Goal: Task Accomplishment & Management: Find specific page/section

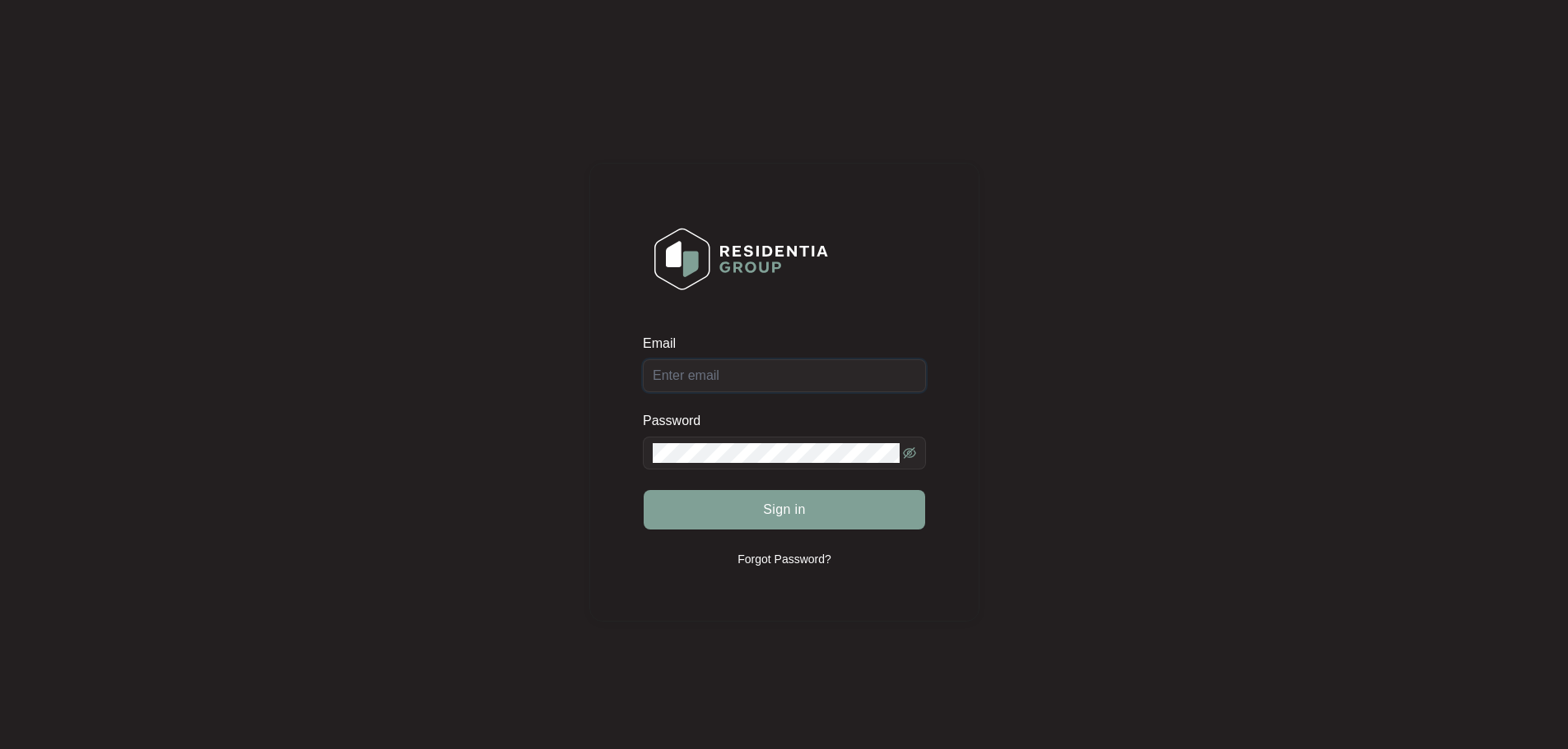
click at [711, 389] on input "Email" at bounding box center [784, 375] width 283 height 33
type input "[EMAIL_ADDRESS][DOMAIN_NAME]"
click at [832, 511] on button "Sign in" at bounding box center [784, 510] width 282 height 39
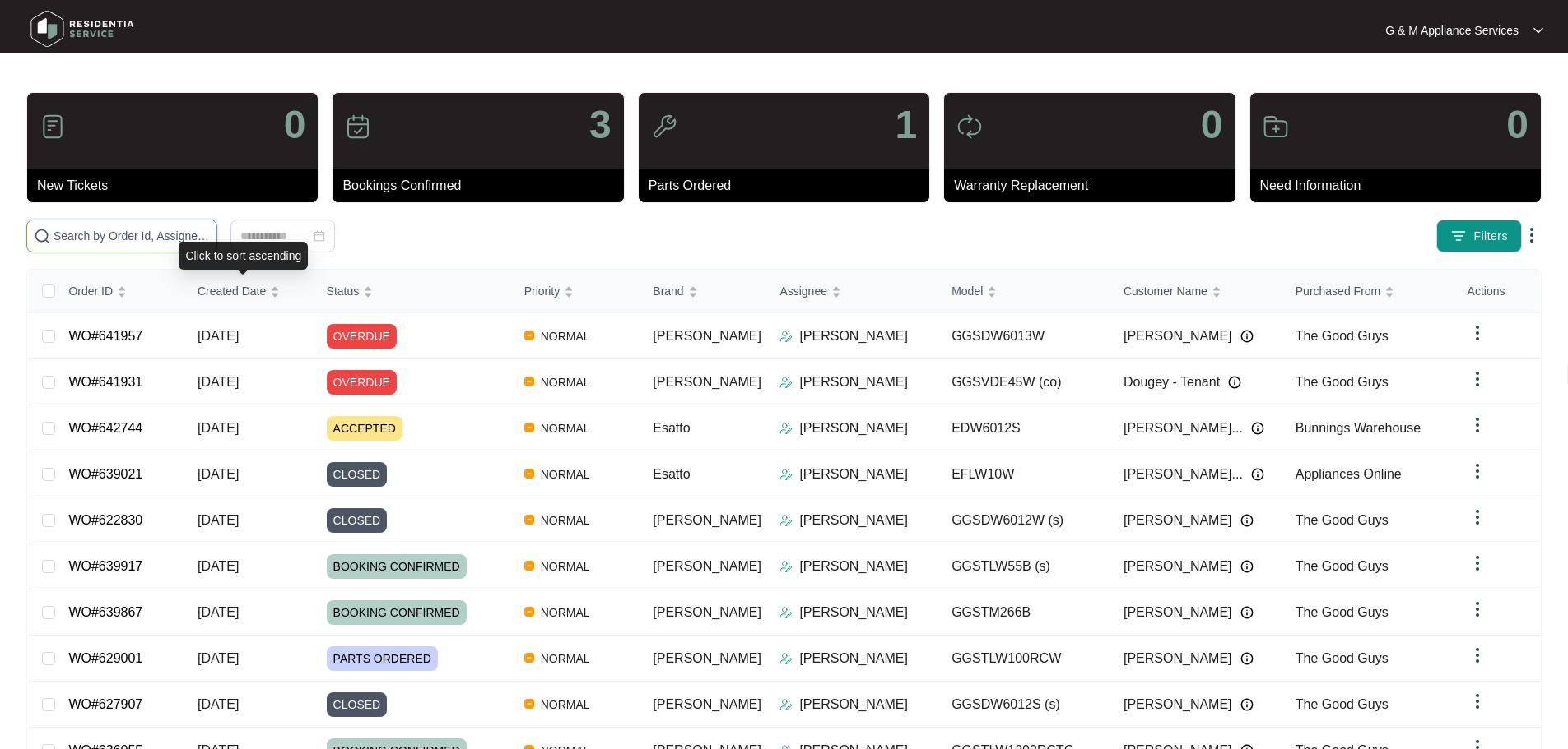
click at [210, 235] on input "text" at bounding box center [131, 236] width 156 height 18
paste input "636055"
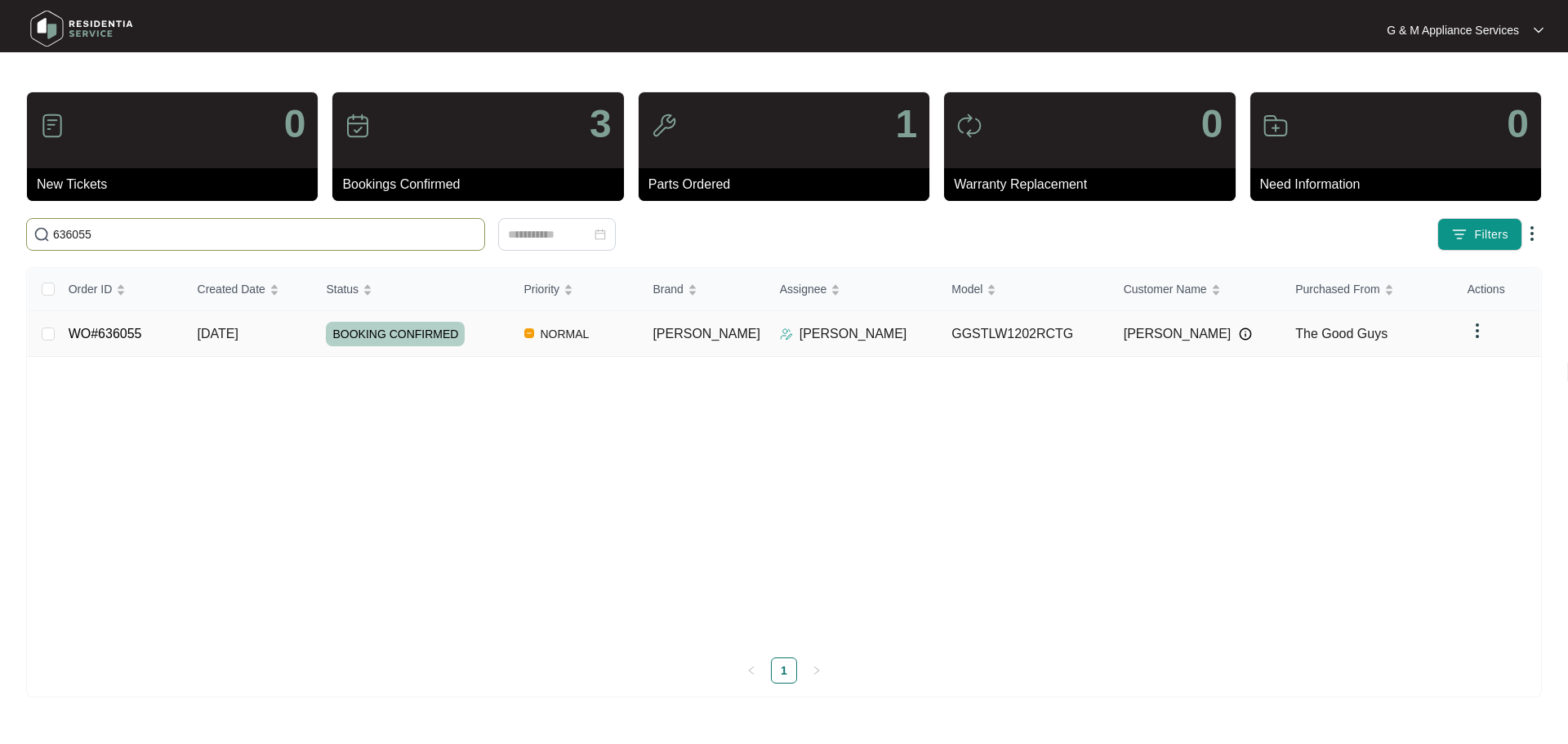
type input "636055"
click at [120, 337] on link "WO#636055" at bounding box center [105, 333] width 73 height 14
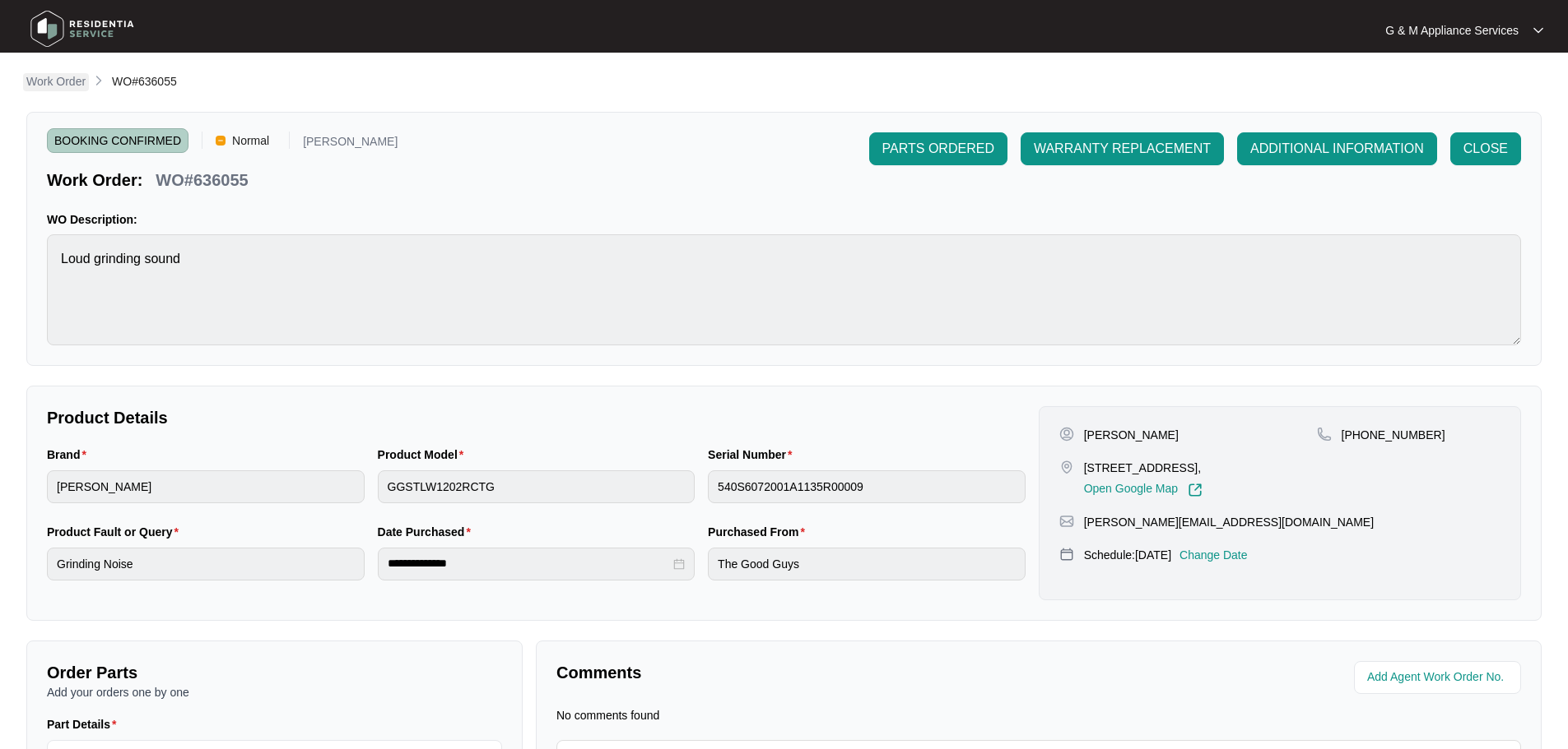
click at [56, 79] on p "Work Order" at bounding box center [56, 80] width 59 height 16
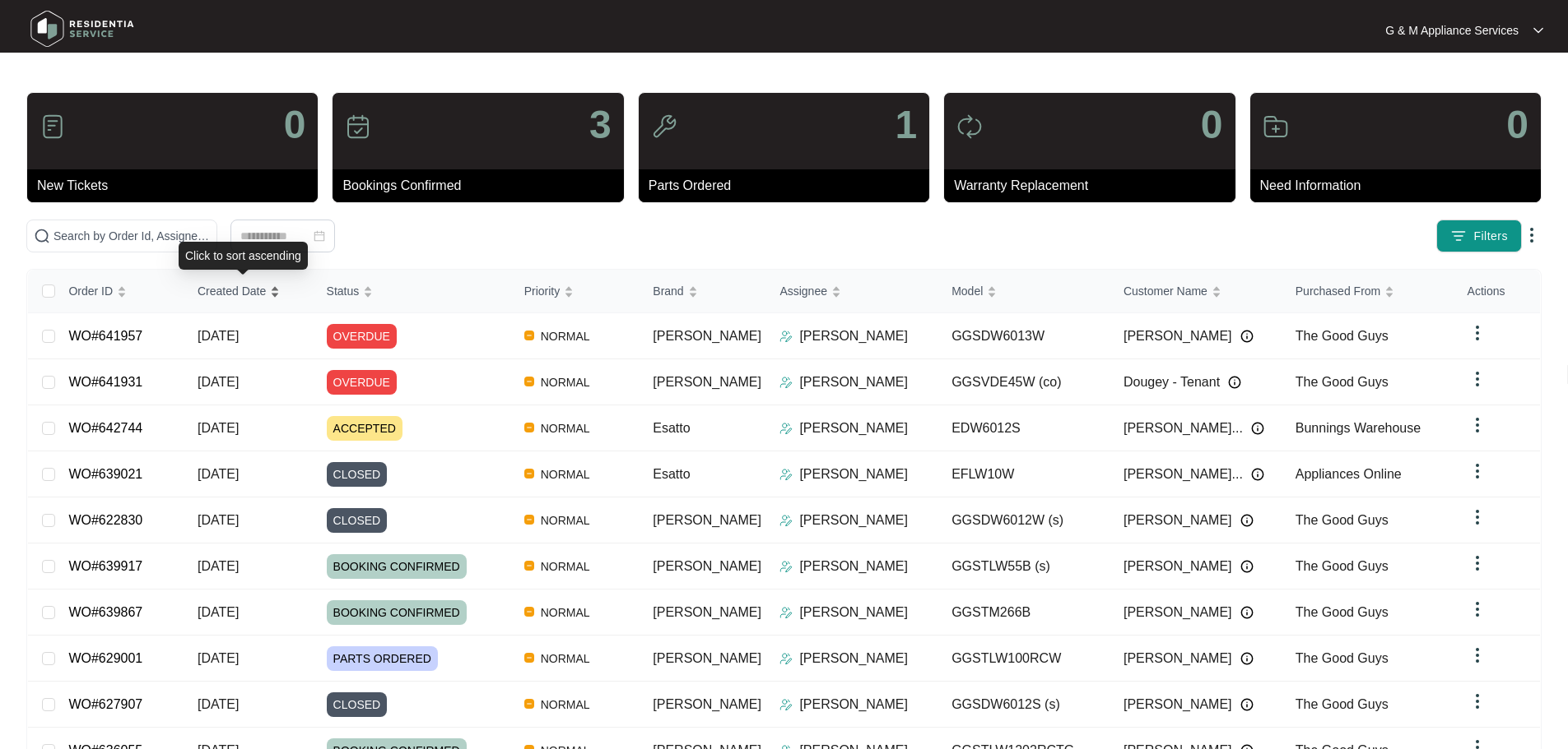
click at [243, 294] on span "Created Date" at bounding box center [231, 291] width 68 height 18
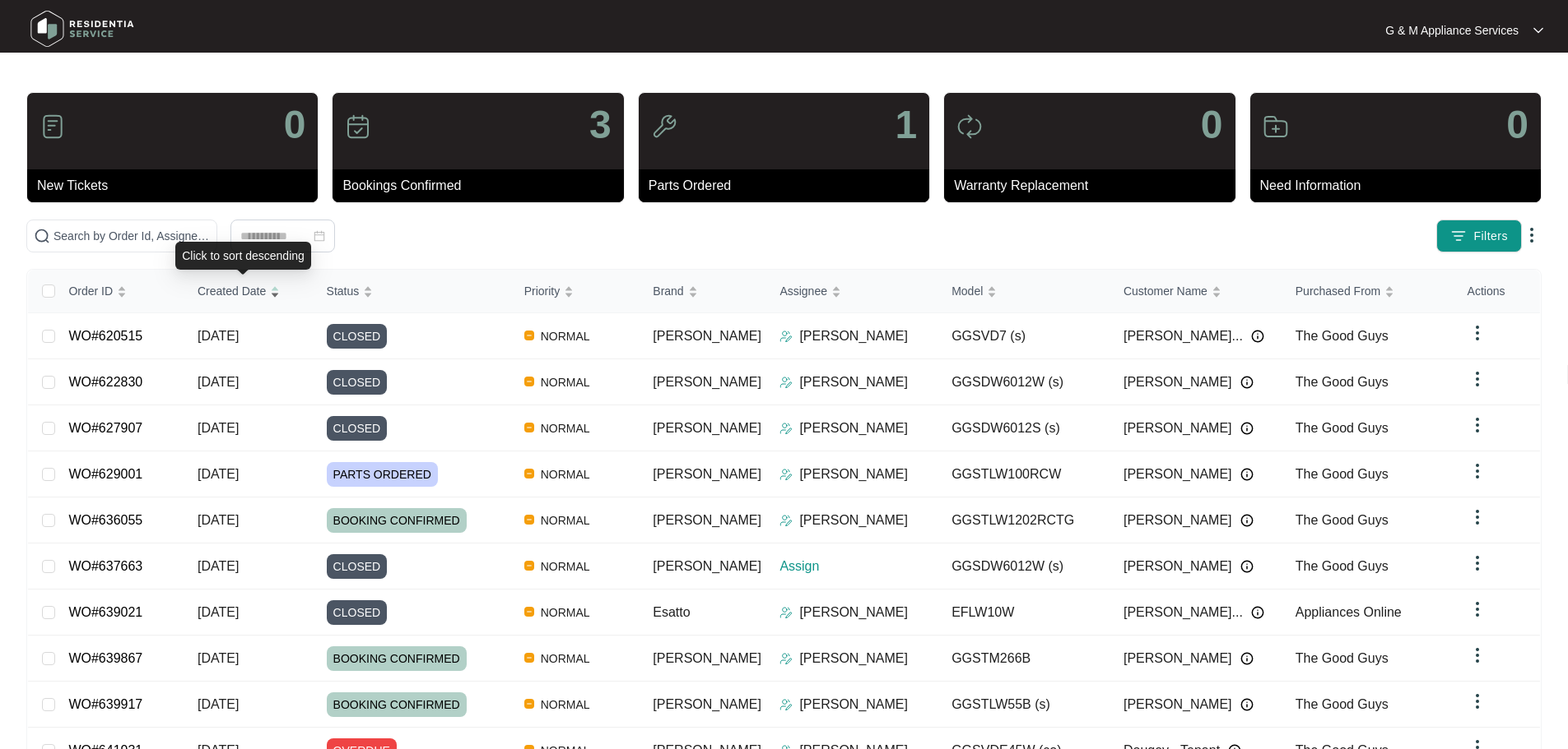
click at [243, 294] on span "Created Date" at bounding box center [231, 291] width 68 height 18
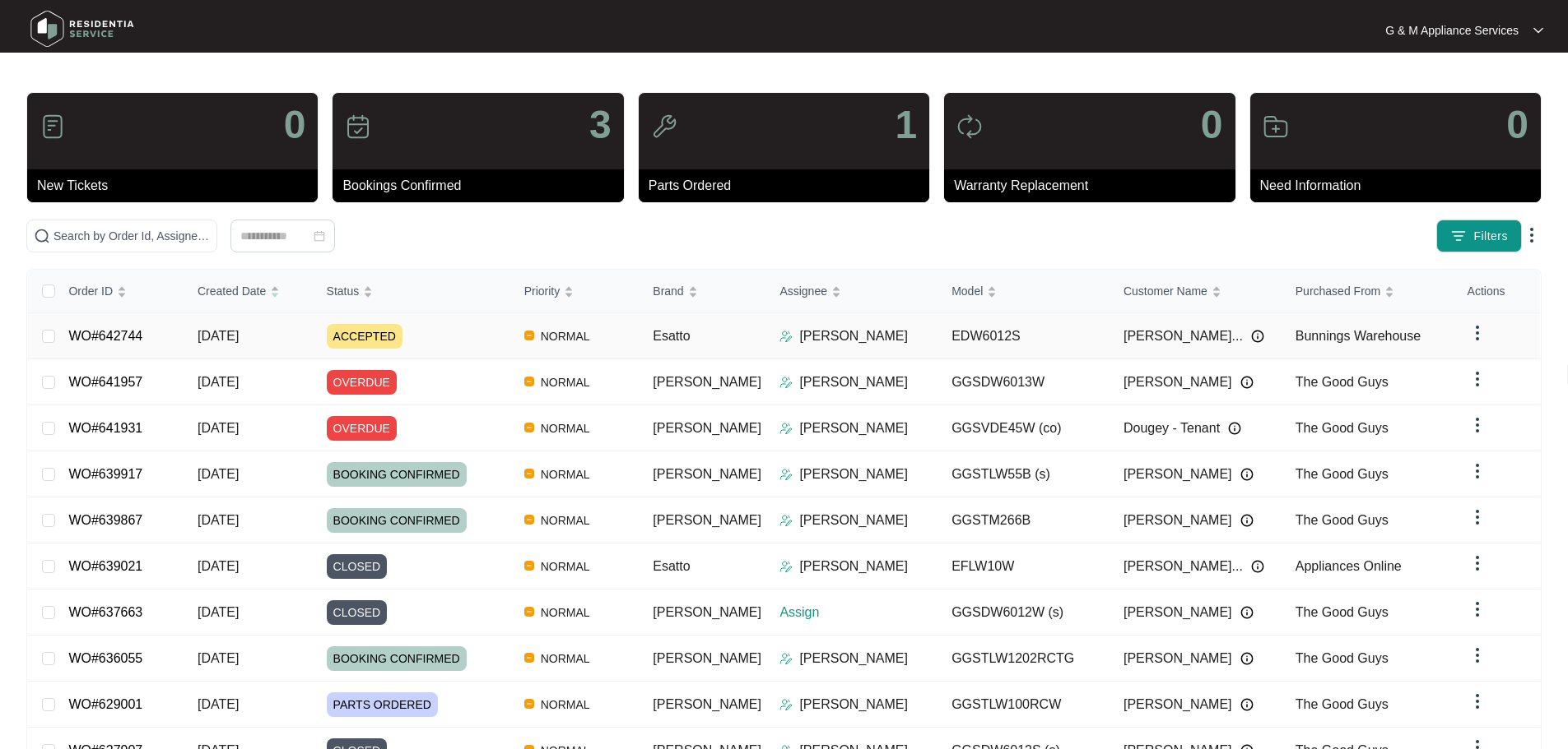
click at [230, 329] on span "[DATE]" at bounding box center [218, 335] width 41 height 14
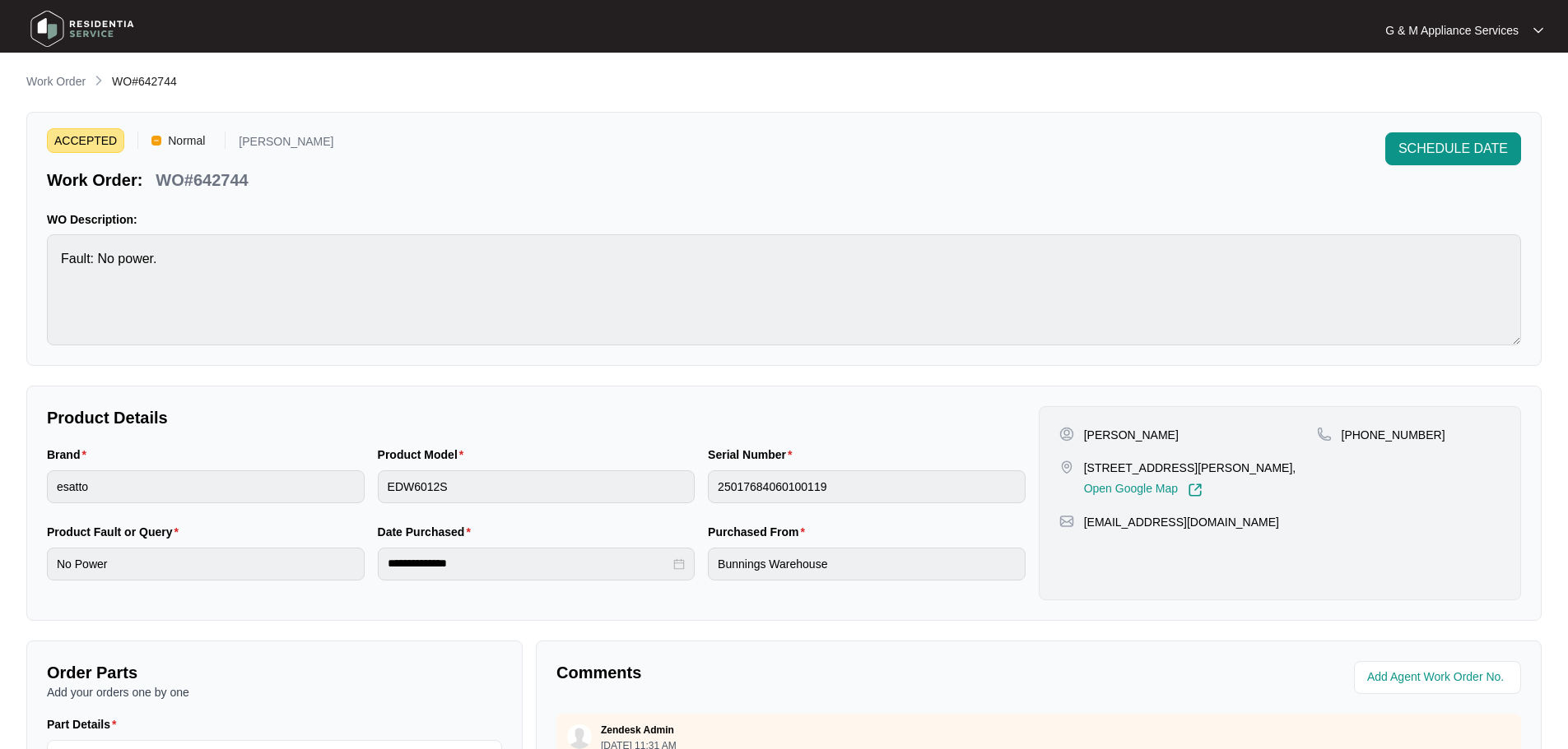
click at [223, 171] on p "WO#642744" at bounding box center [201, 180] width 92 height 23
copy p "642744"
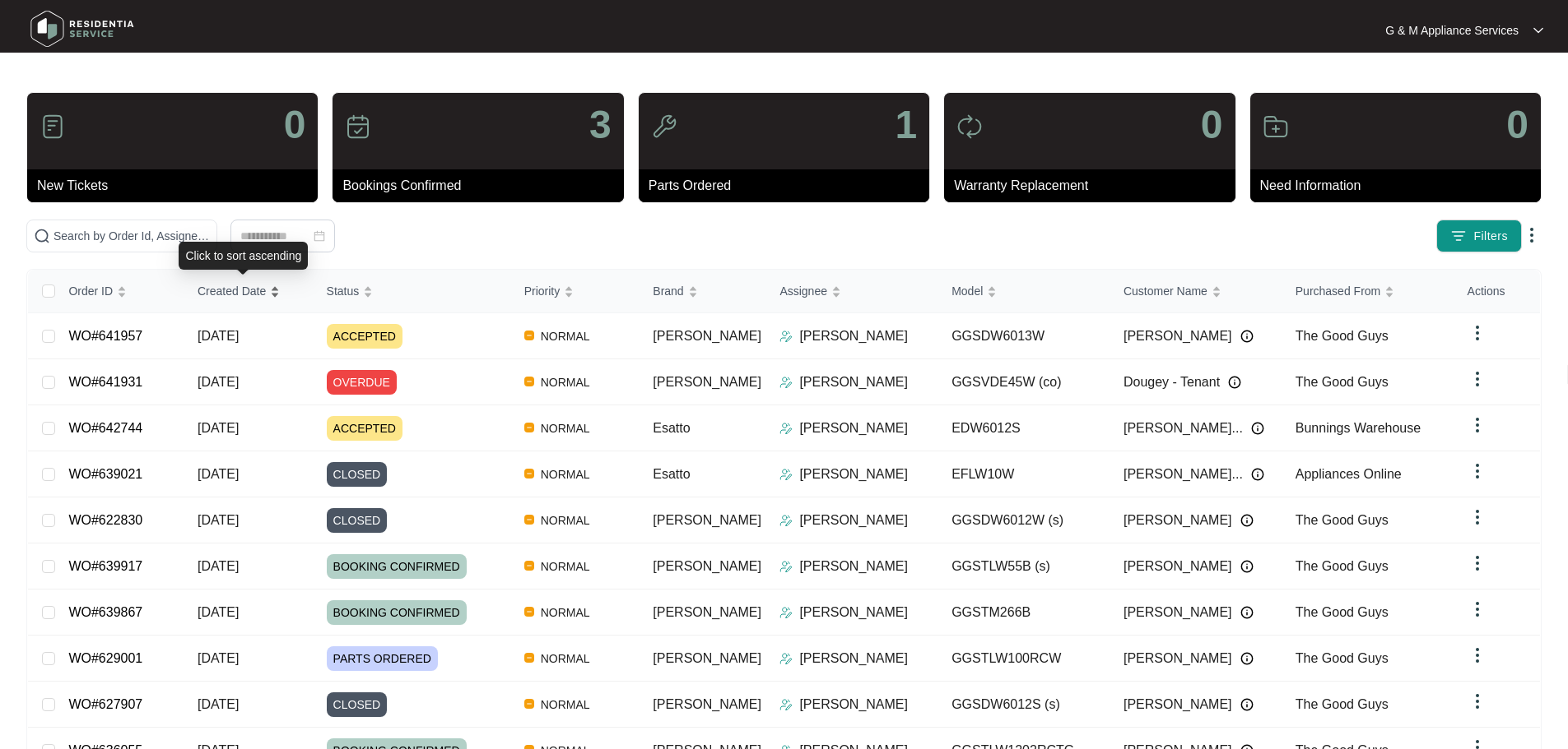
click at [236, 289] on span "Created Date" at bounding box center [231, 291] width 68 height 18
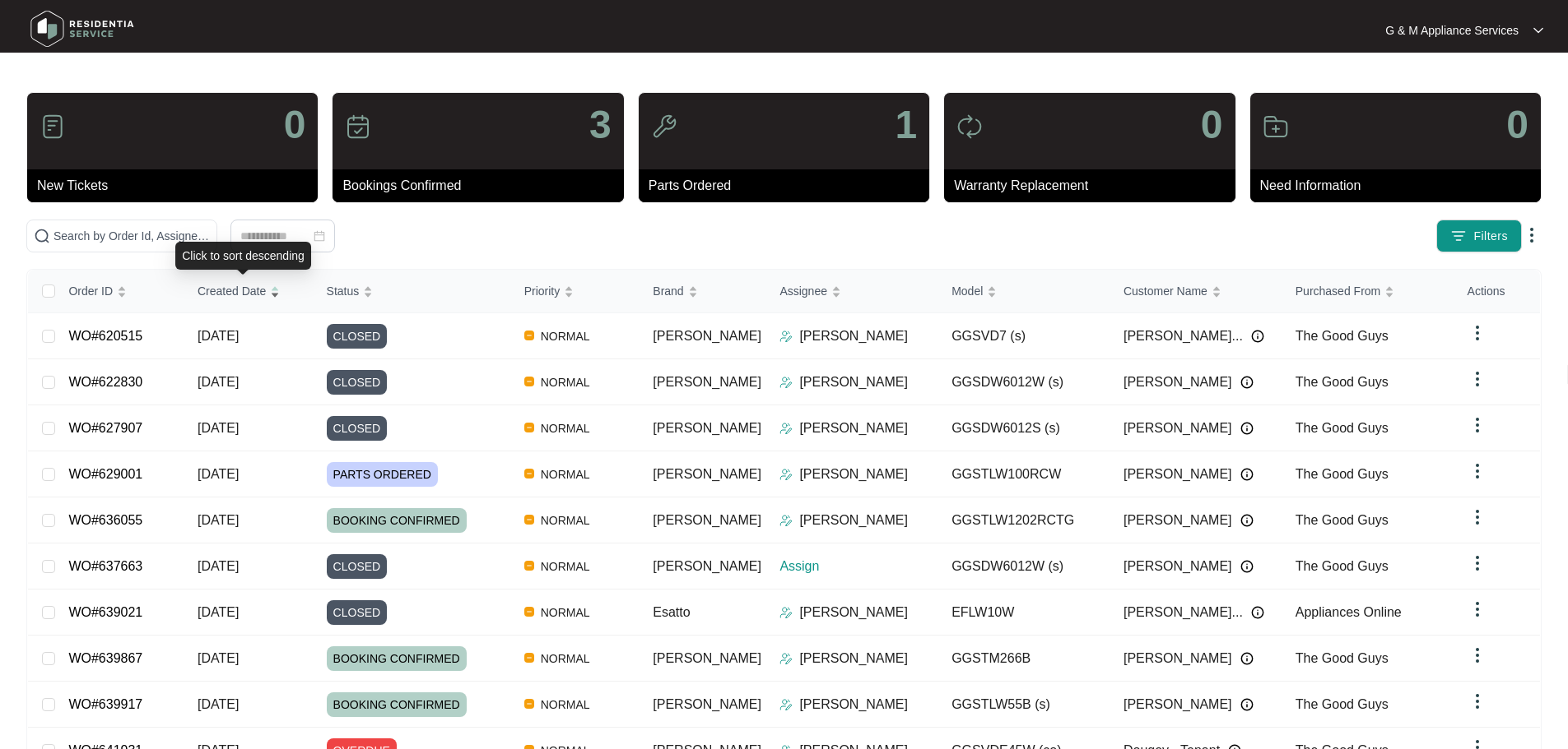
click at [236, 289] on span "Created Date" at bounding box center [231, 291] width 68 height 18
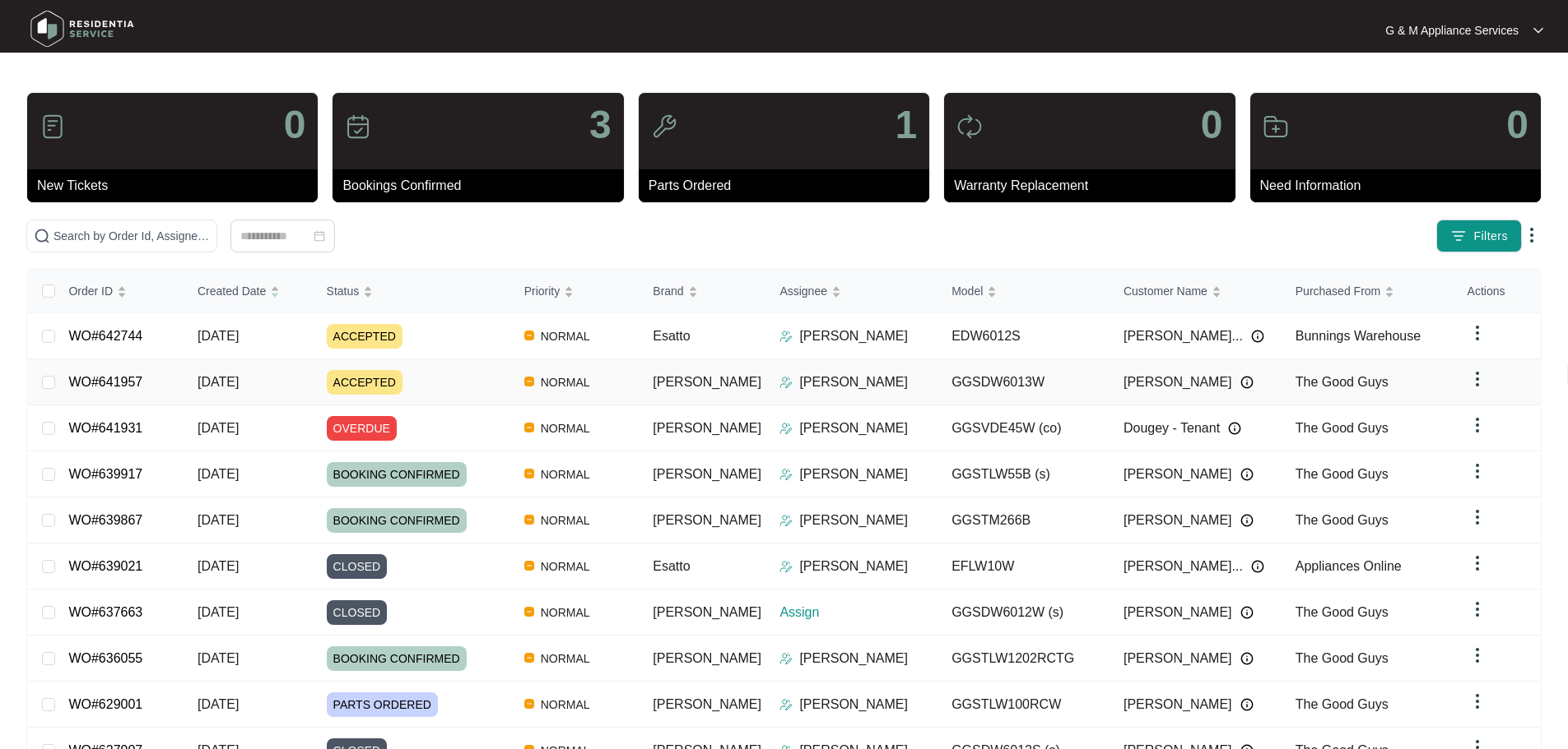
click at [120, 384] on link "WO#641957" at bounding box center [104, 382] width 74 height 14
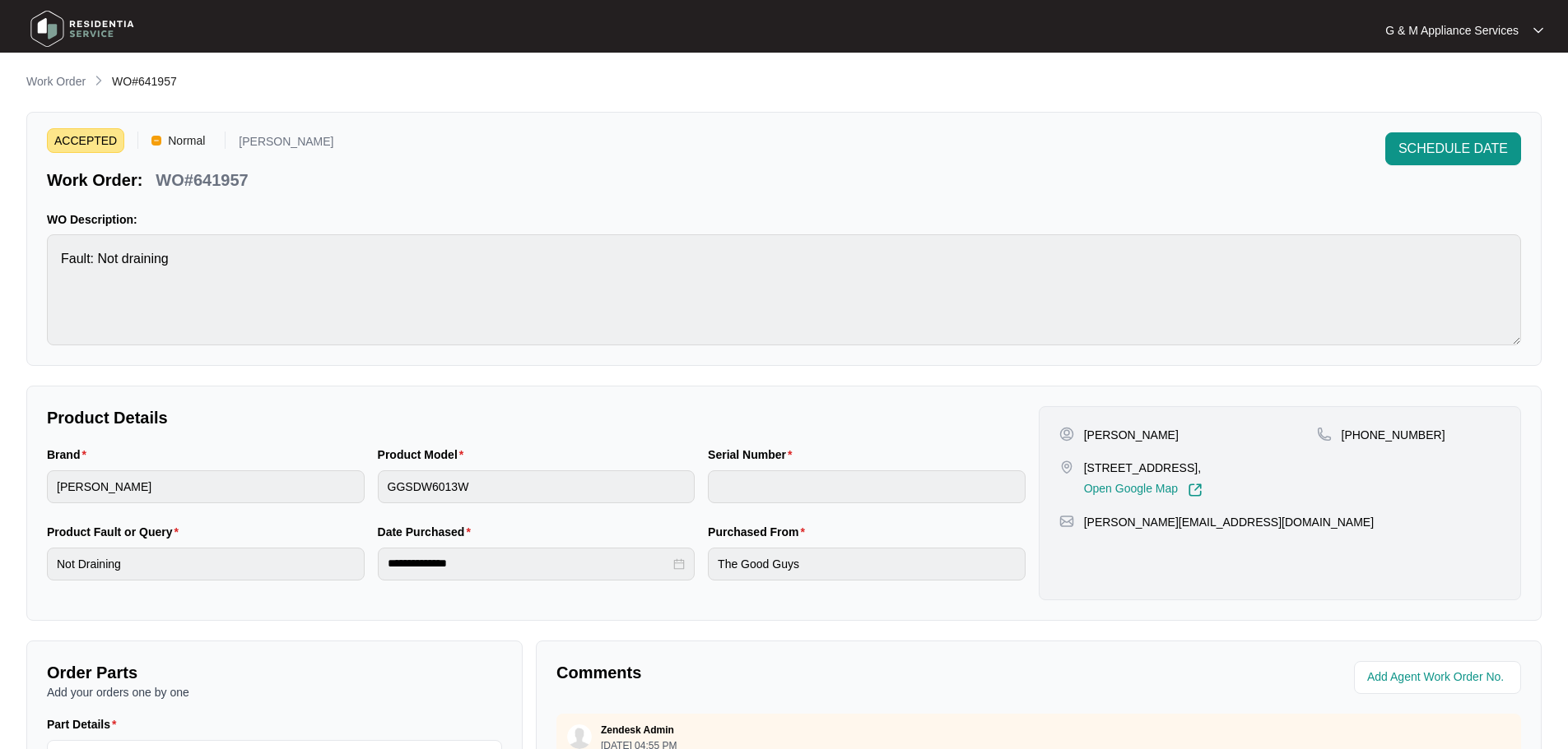
click at [207, 183] on p "WO#641957" at bounding box center [201, 180] width 92 height 23
copy p "641957"
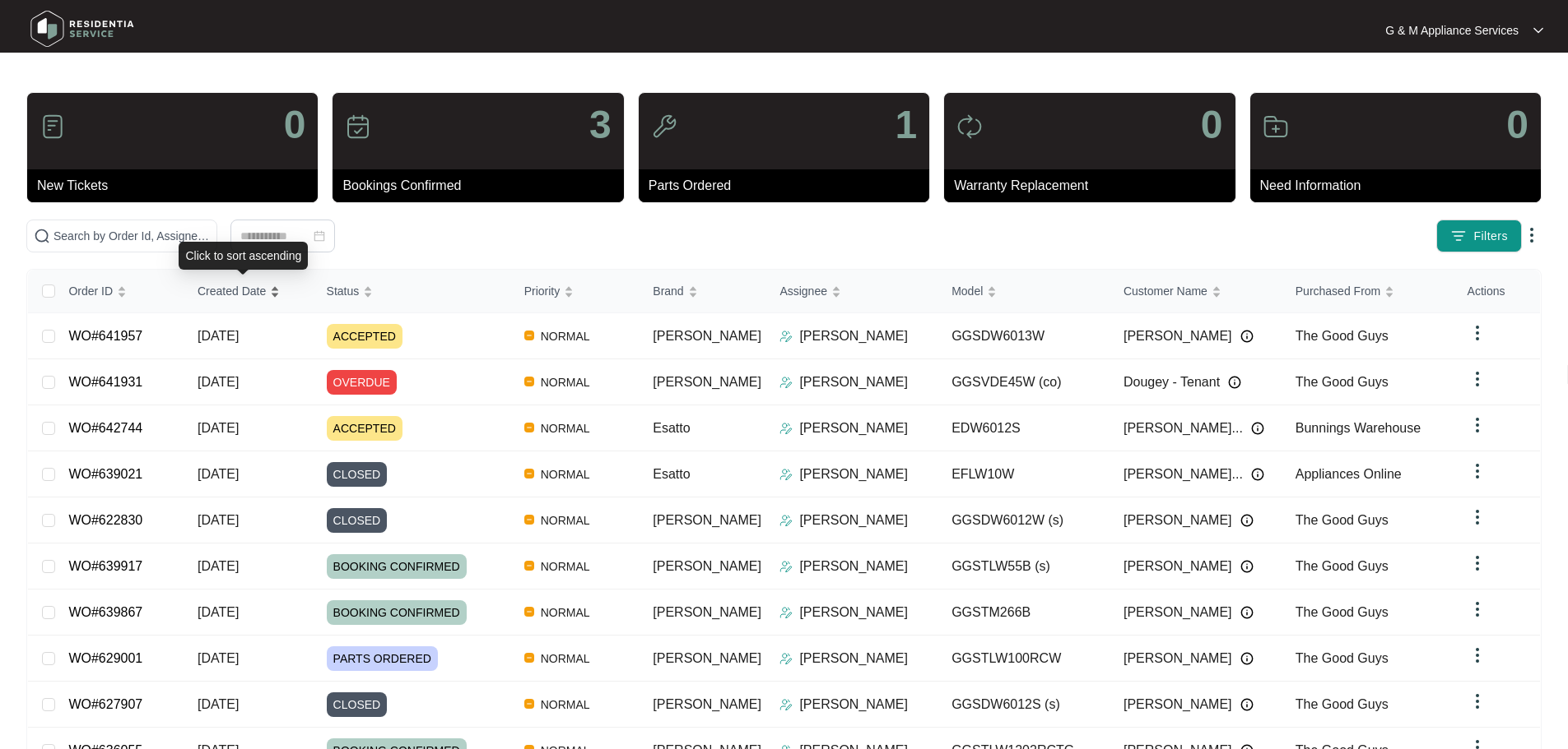
click at [234, 283] on span "Created Date" at bounding box center [231, 291] width 68 height 18
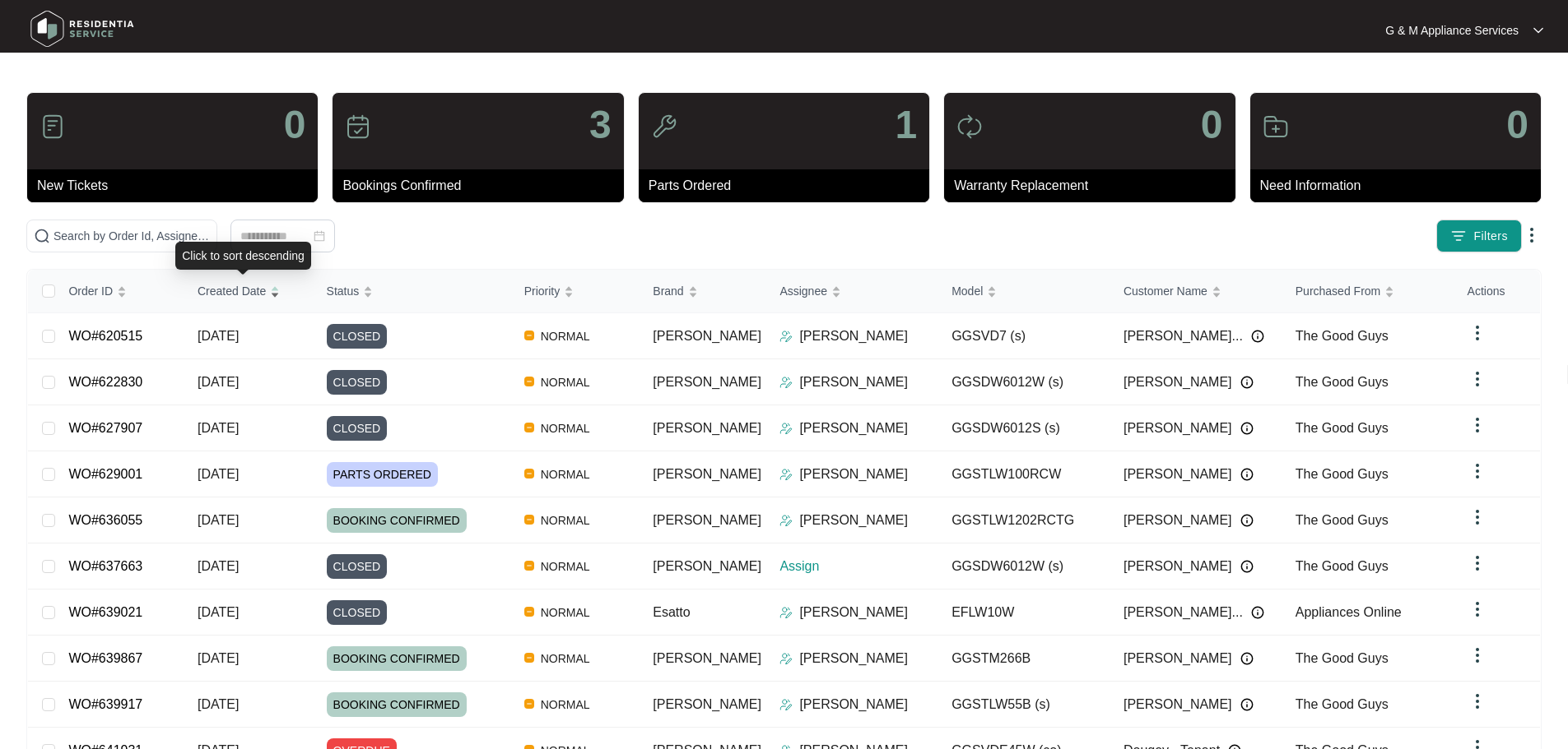
click at [235, 291] on span "Created Date" at bounding box center [231, 291] width 68 height 18
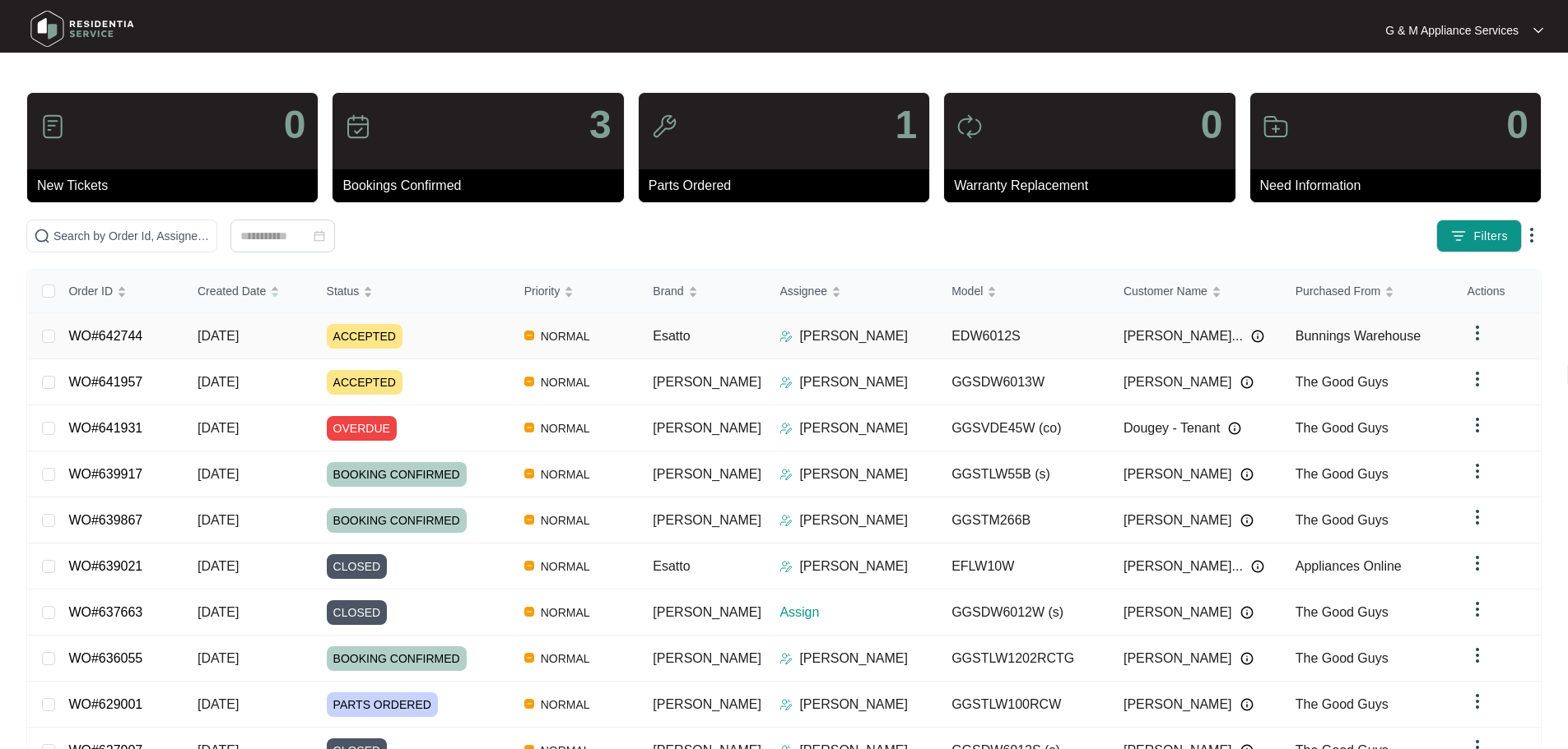
click at [106, 331] on link "WO#642744" at bounding box center [104, 335] width 74 height 14
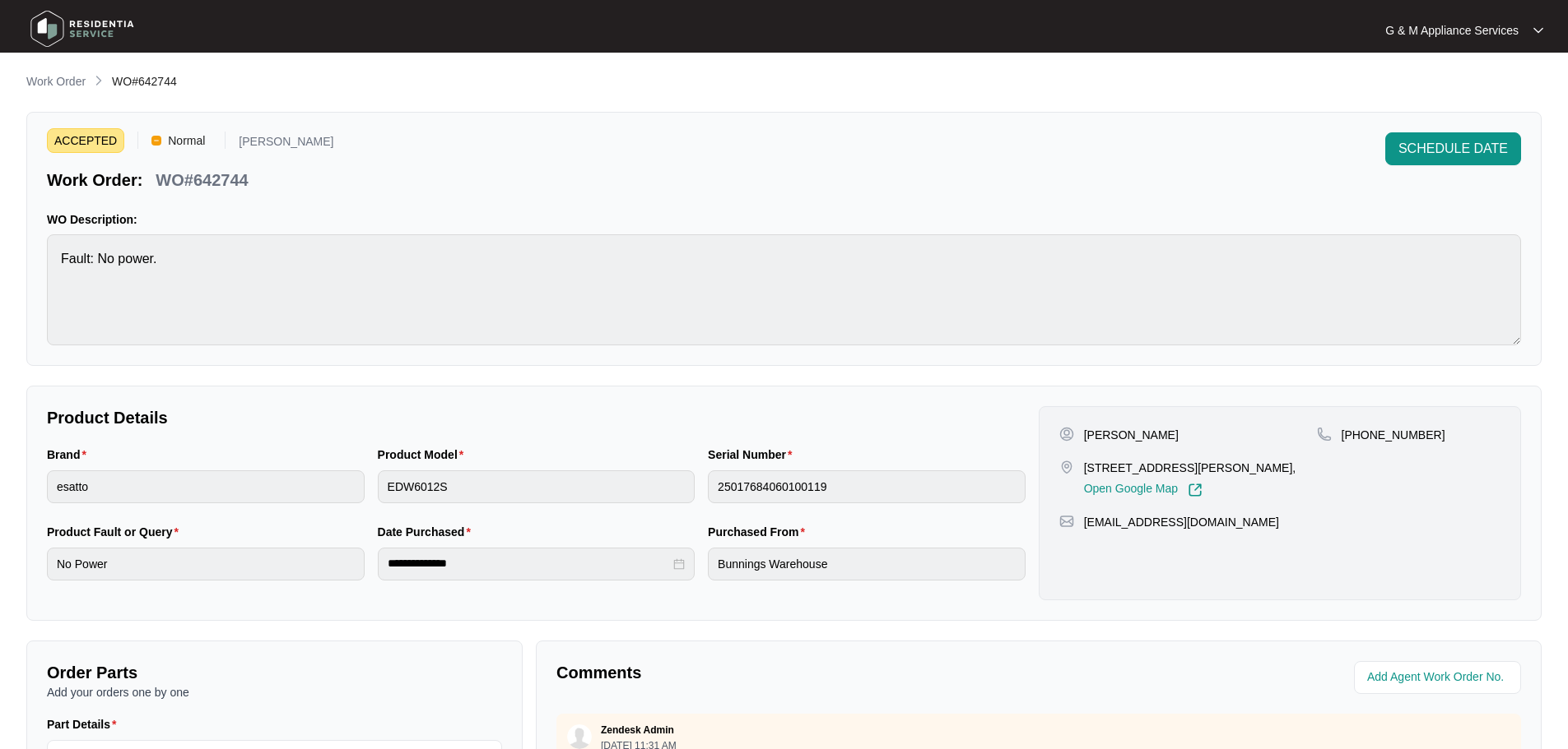
click at [219, 180] on p "WO#642744" at bounding box center [201, 180] width 92 height 23
copy p "642744"
click at [70, 84] on p "Work Order" at bounding box center [56, 80] width 59 height 16
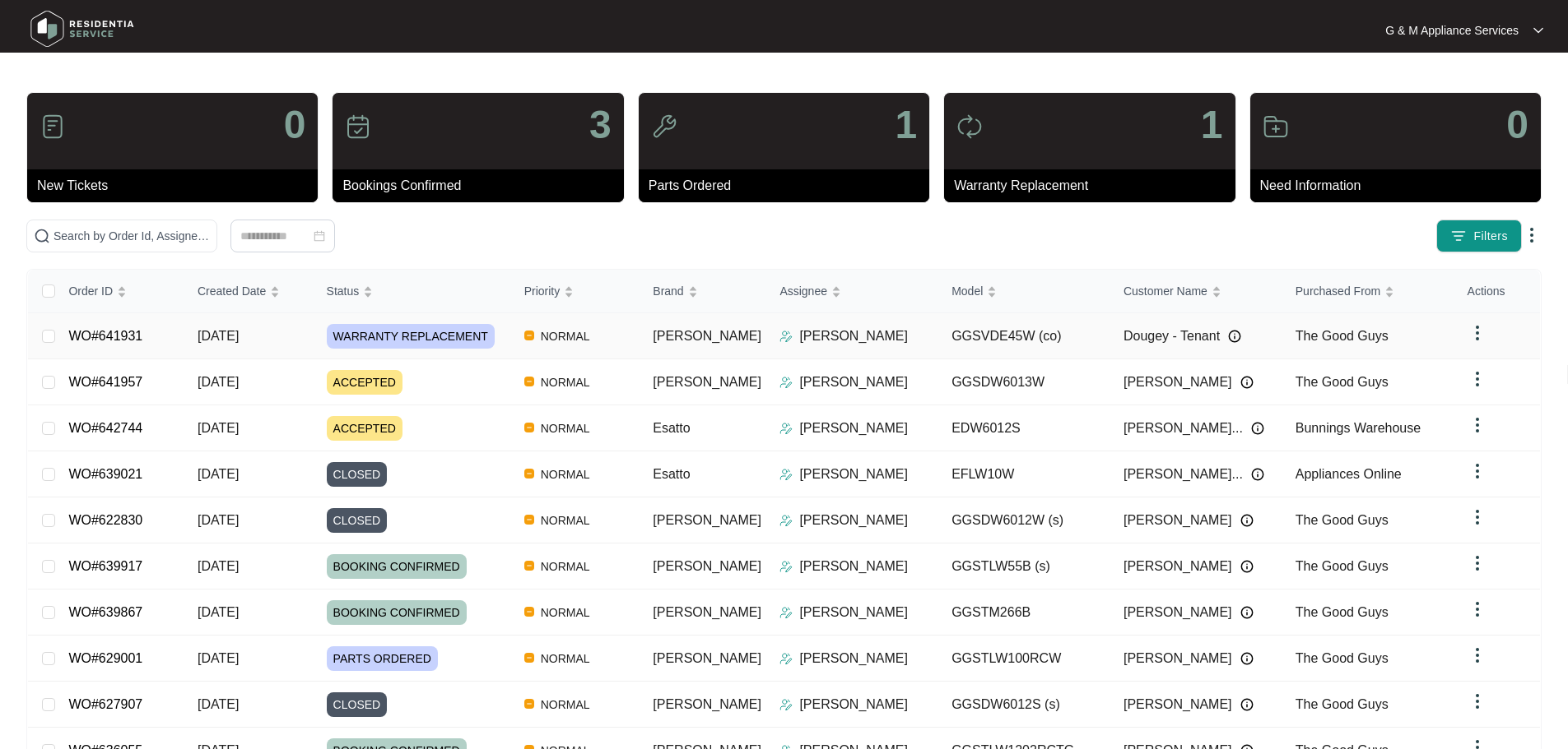
click at [216, 332] on span "[DATE]" at bounding box center [218, 335] width 41 height 14
click at [230, 285] on span "Created Date" at bounding box center [231, 291] width 68 height 18
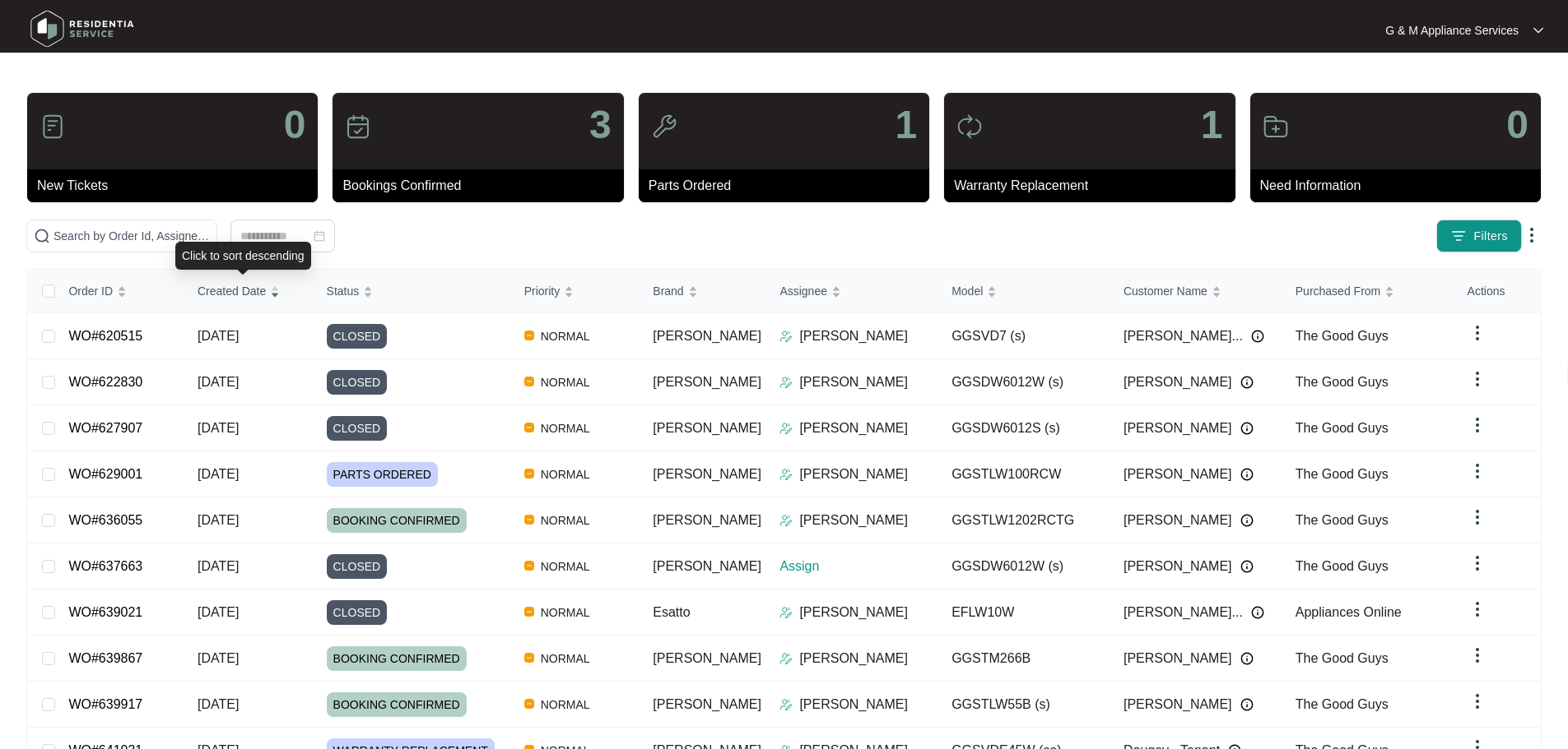
click at [214, 292] on span "Created Date" at bounding box center [231, 291] width 68 height 18
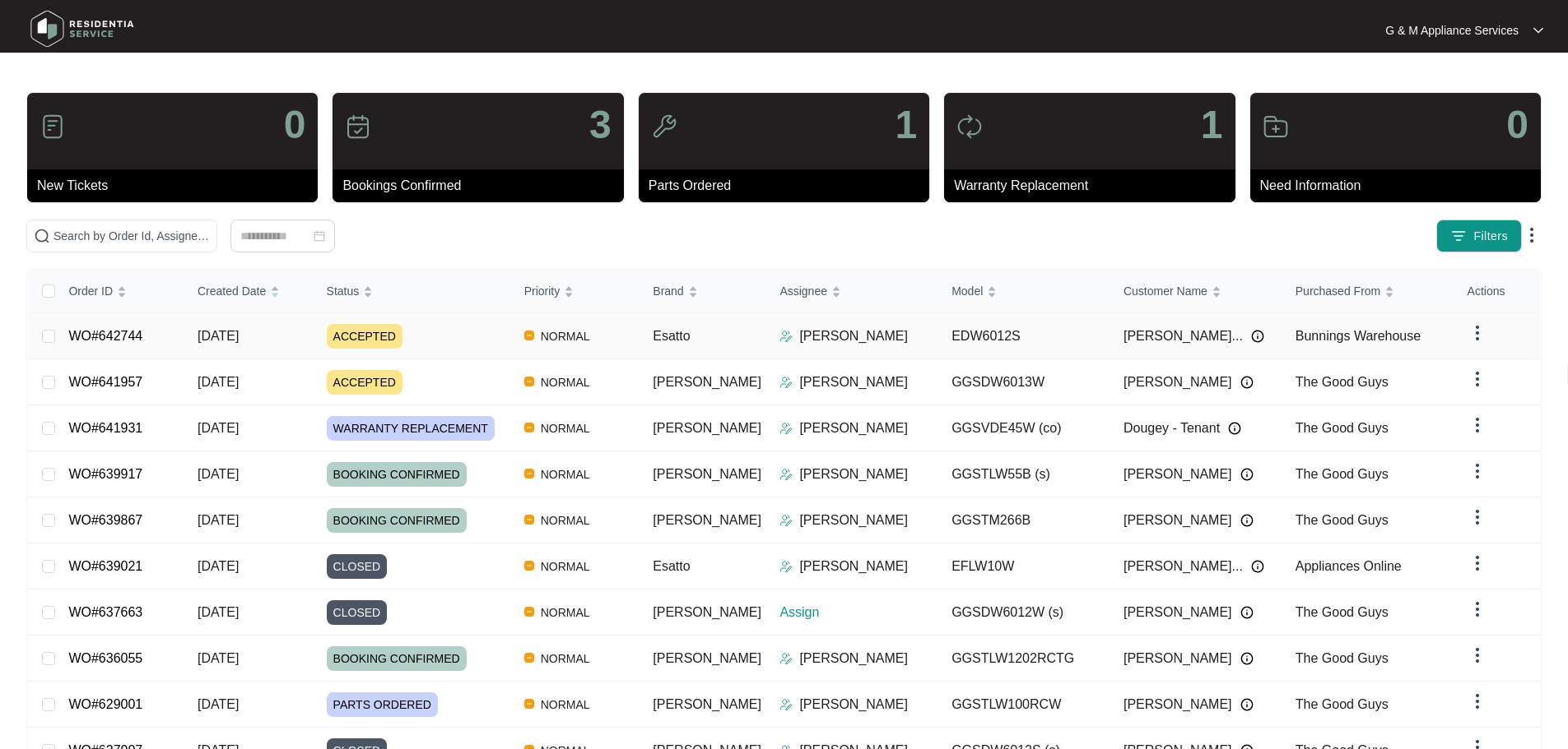
click at [232, 335] on span "[DATE]" at bounding box center [218, 335] width 41 height 14
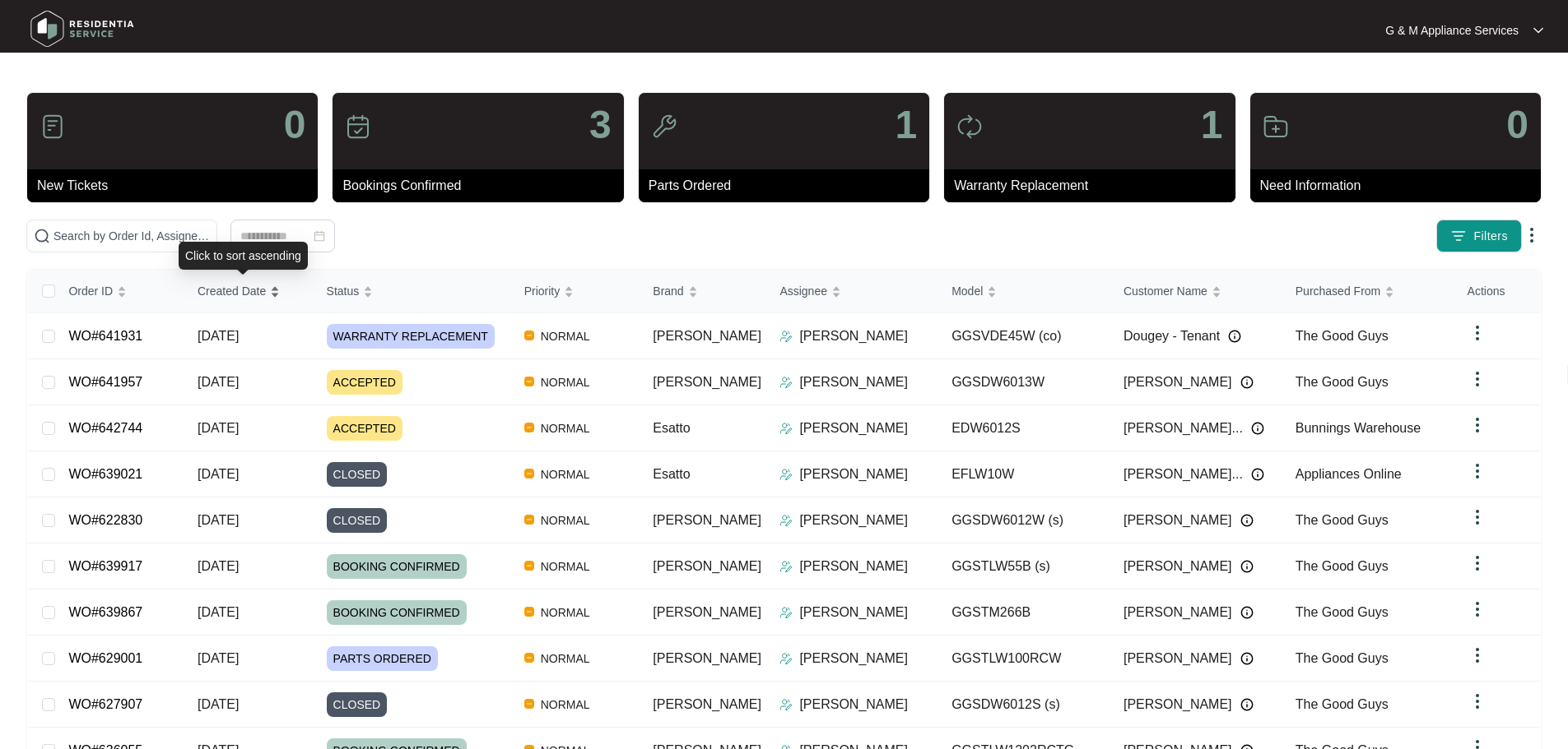
click at [234, 292] on span "Created Date" at bounding box center [231, 291] width 68 height 18
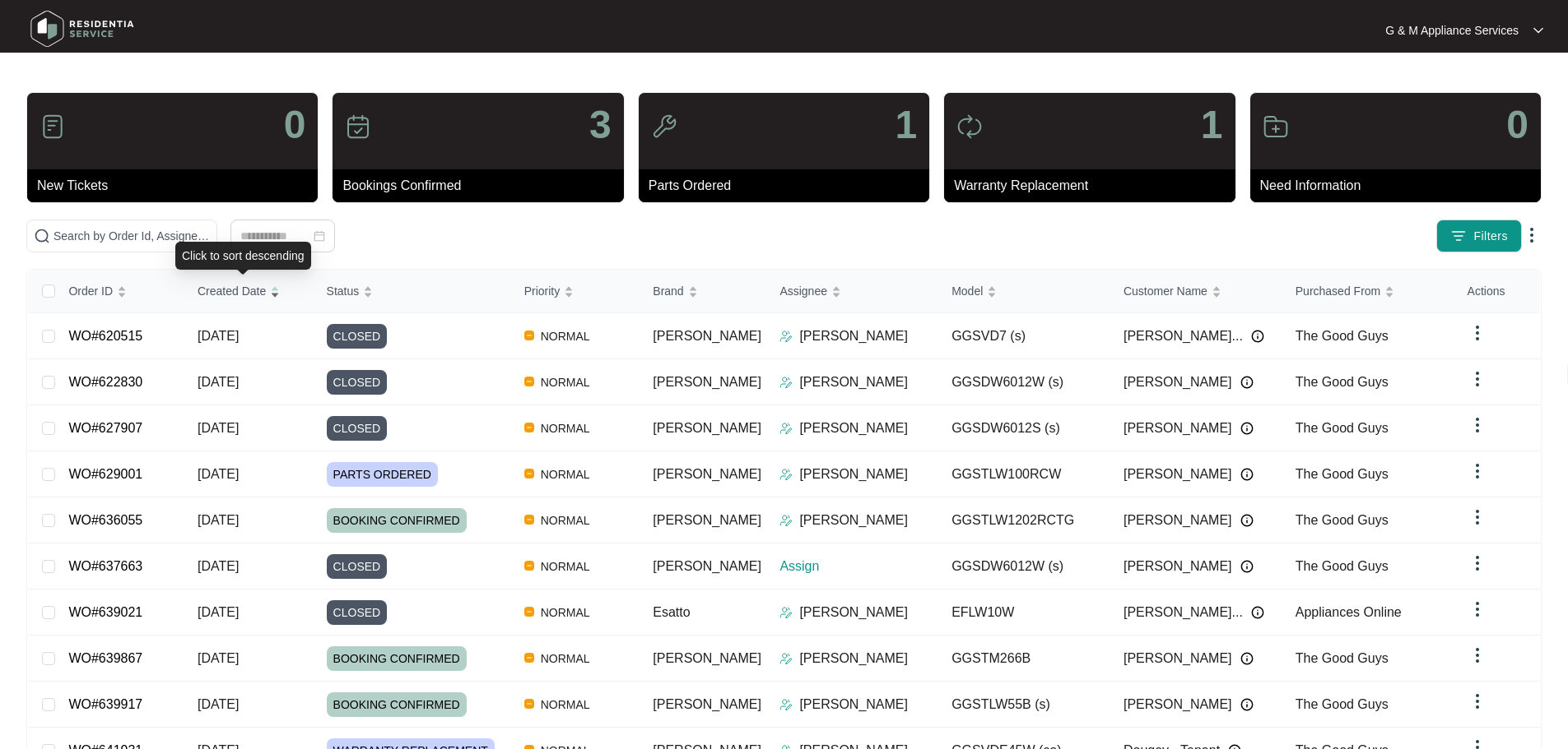
click at [243, 293] on span "Created Date" at bounding box center [231, 291] width 68 height 18
